Goal: Task Accomplishment & Management: Manage account settings

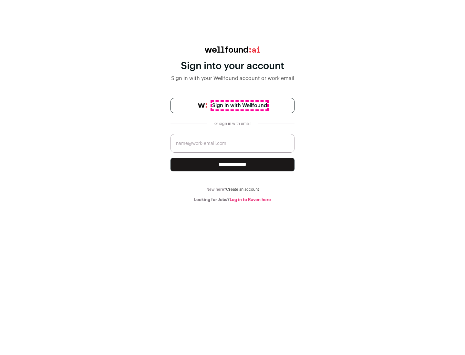
click at [239, 105] on span "Sign in with Wellfound" at bounding box center [239, 106] width 55 height 8
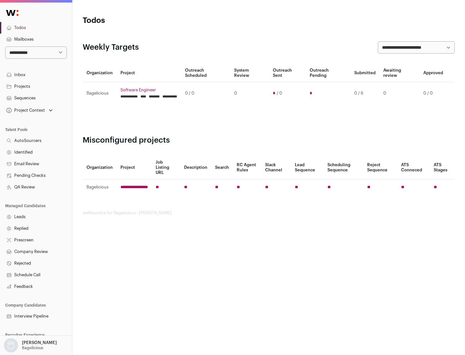
click at [36, 86] on link "Projects" at bounding box center [36, 87] width 72 height 12
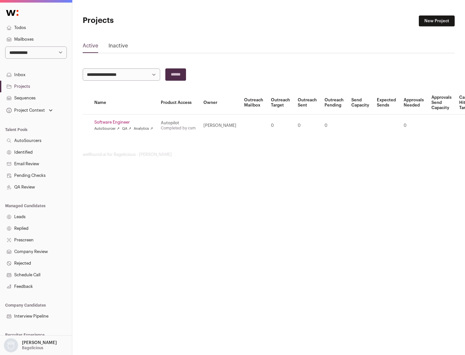
click at [125, 122] on link "Software Engineer" at bounding box center [123, 122] width 59 height 5
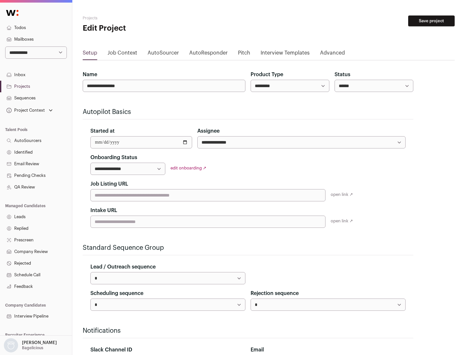
click at [431, 21] on button "Save project" at bounding box center [431, 20] width 46 height 11
